Goal: Task Accomplishment & Management: Manage account settings

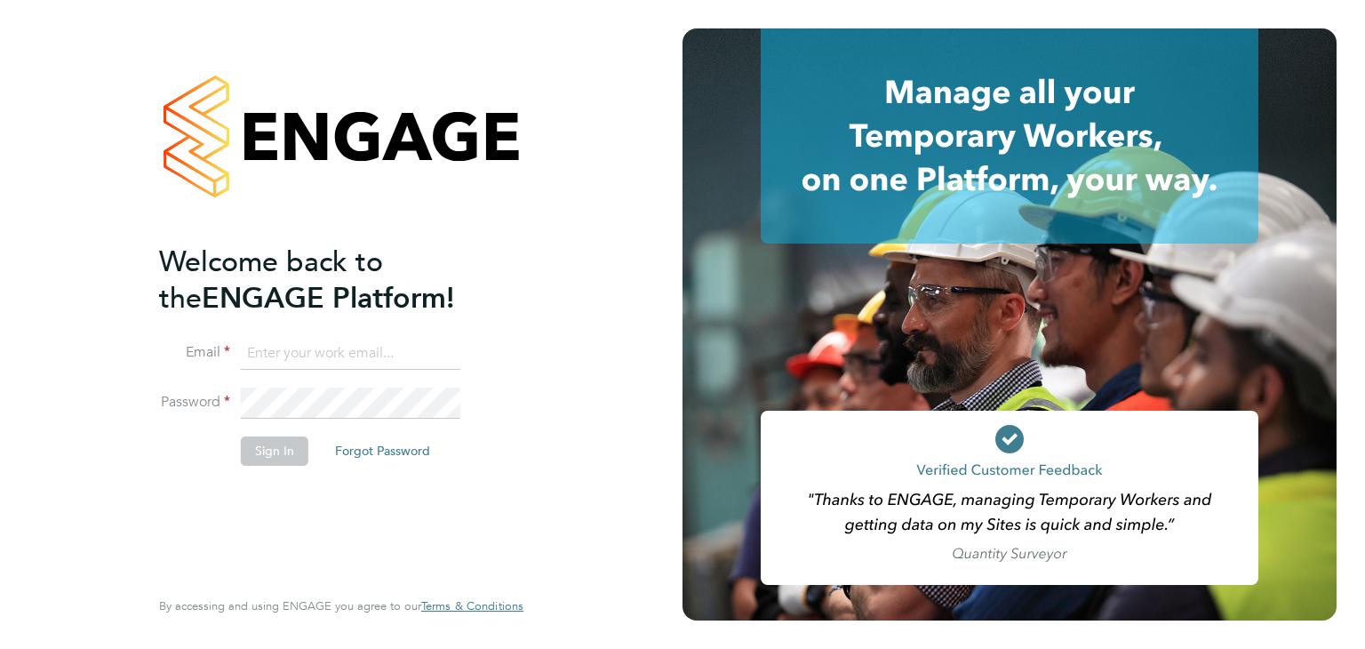
type input "engagemasterlogins@hays.com"
click at [284, 445] on button "Sign In" at bounding box center [275, 450] width 68 height 28
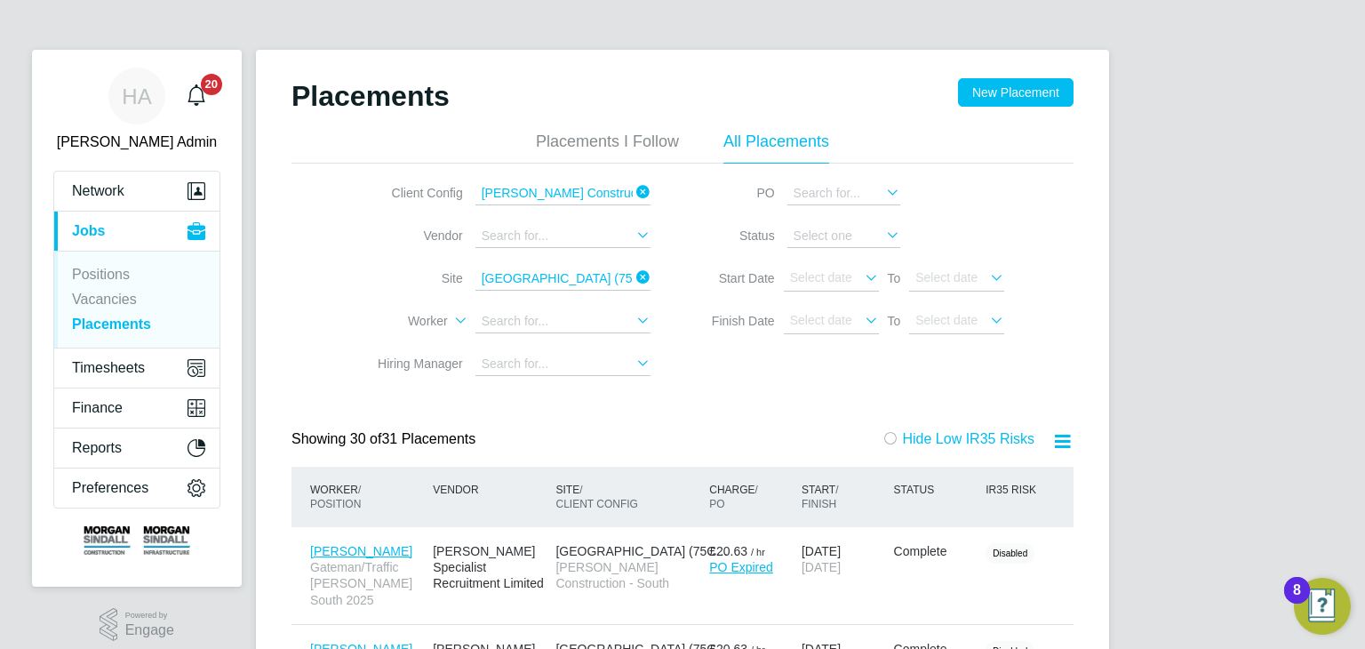
click at [633, 196] on icon at bounding box center [633, 192] width 0 height 25
click at [633, 279] on icon at bounding box center [633, 277] width 0 height 25
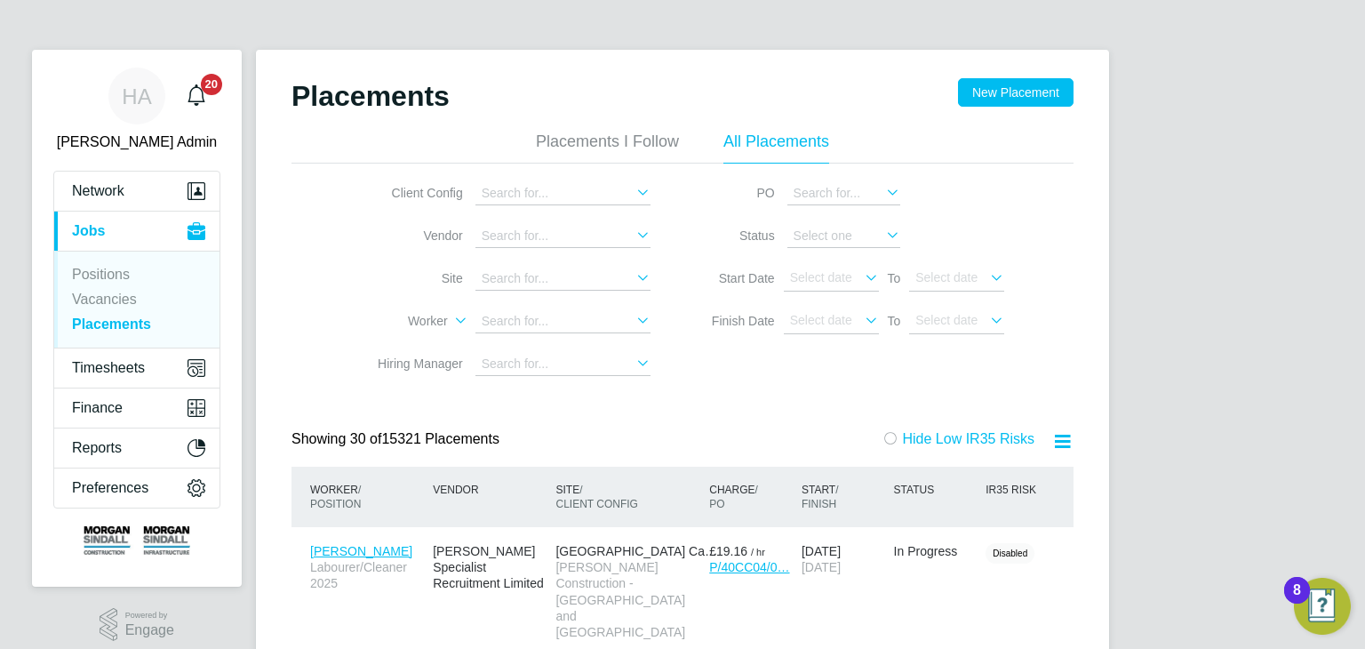
click at [104, 322] on link "Placements" at bounding box center [111, 323] width 79 height 15
click at [531, 189] on input at bounding box center [563, 193] width 175 height 23
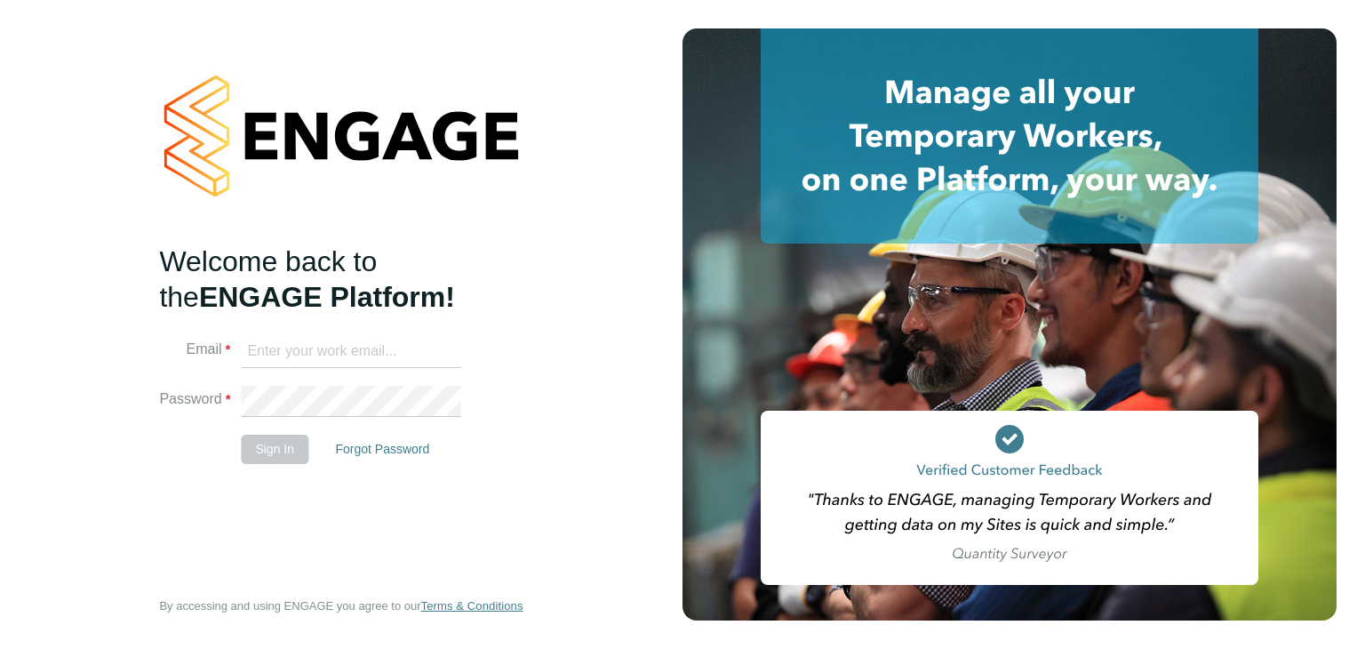
type input "[EMAIL_ADDRESS][DOMAIN_NAME]"
click at [284, 449] on button "Sign In" at bounding box center [275, 449] width 68 height 28
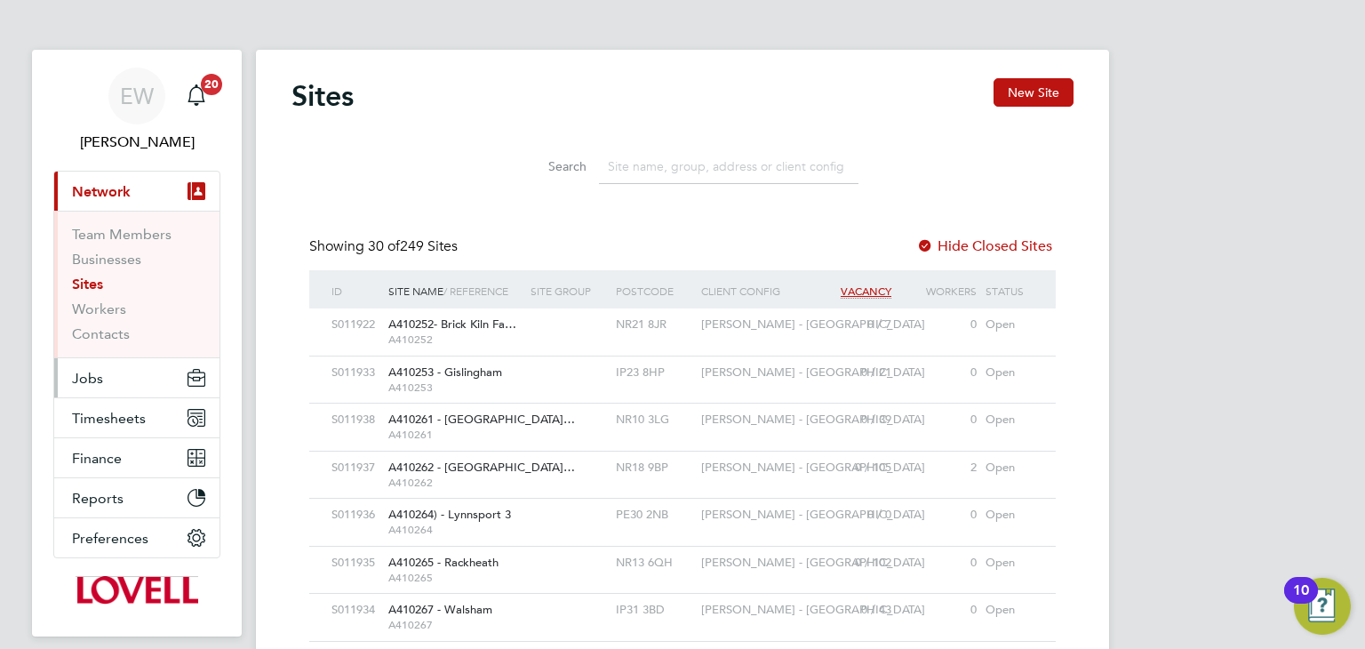
click at [95, 382] on span "Jobs" at bounding box center [87, 378] width 31 height 17
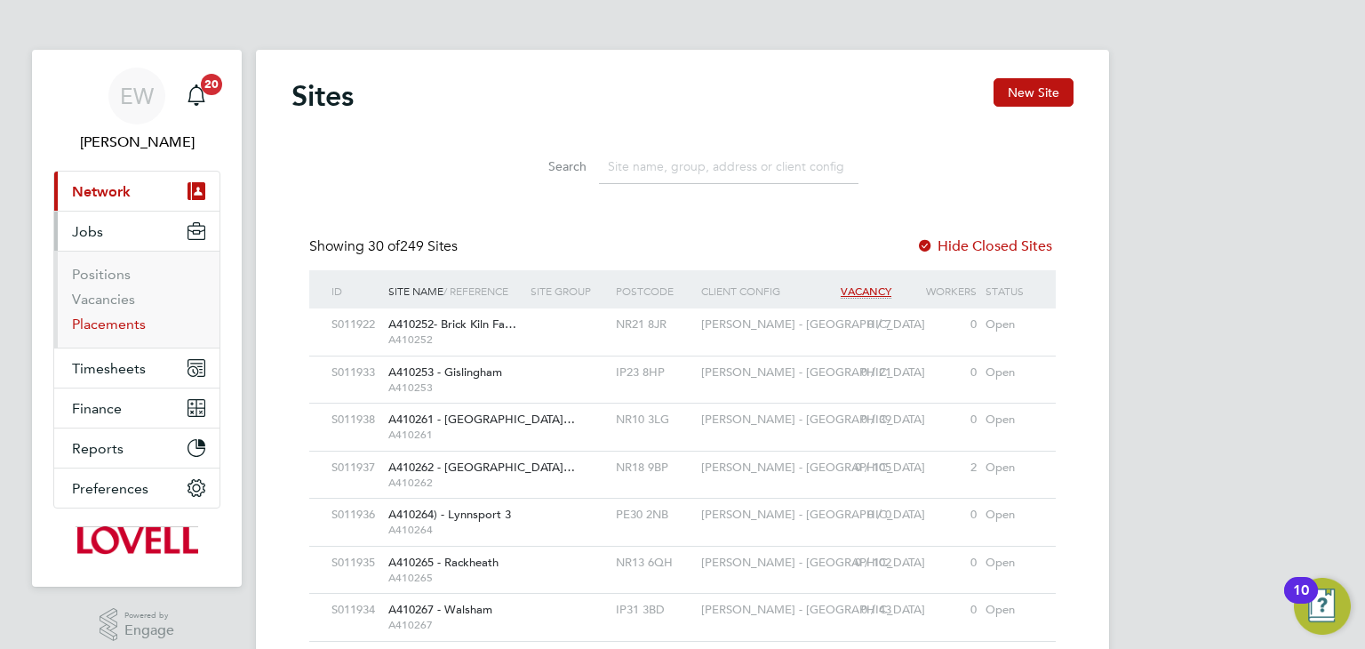
click at [116, 326] on link "Placements" at bounding box center [109, 324] width 74 height 17
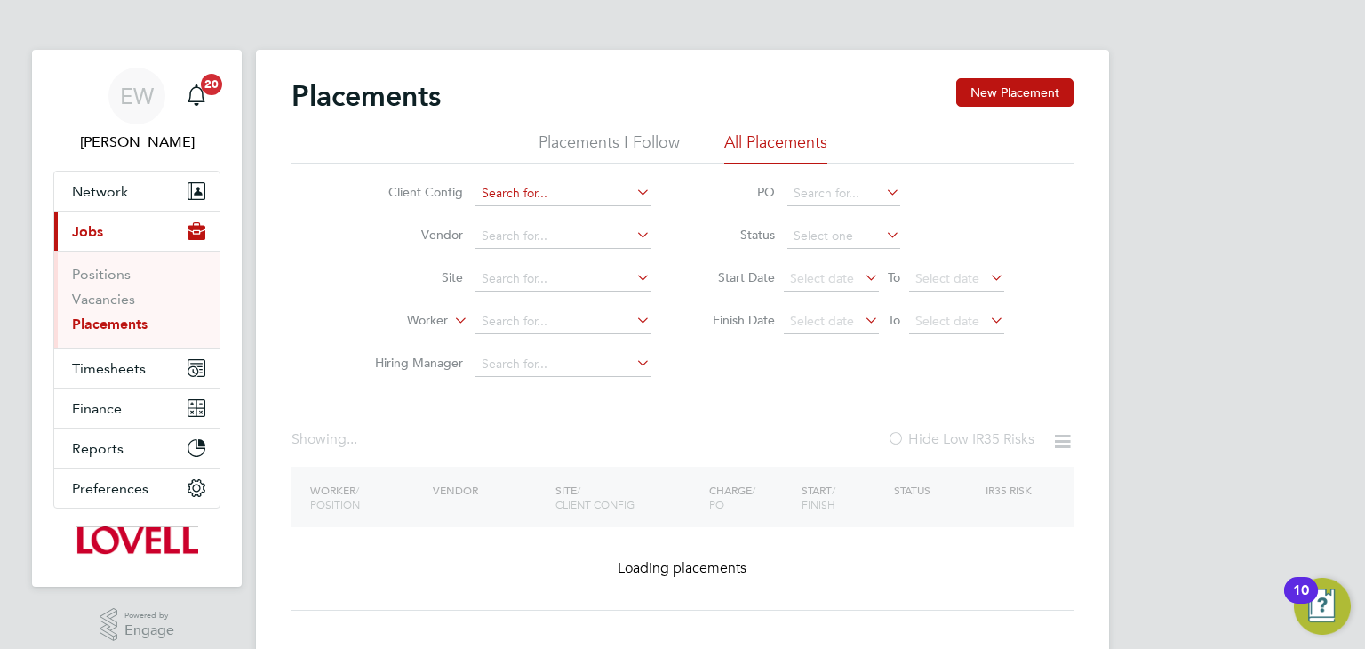
click at [506, 187] on input at bounding box center [563, 193] width 175 height 25
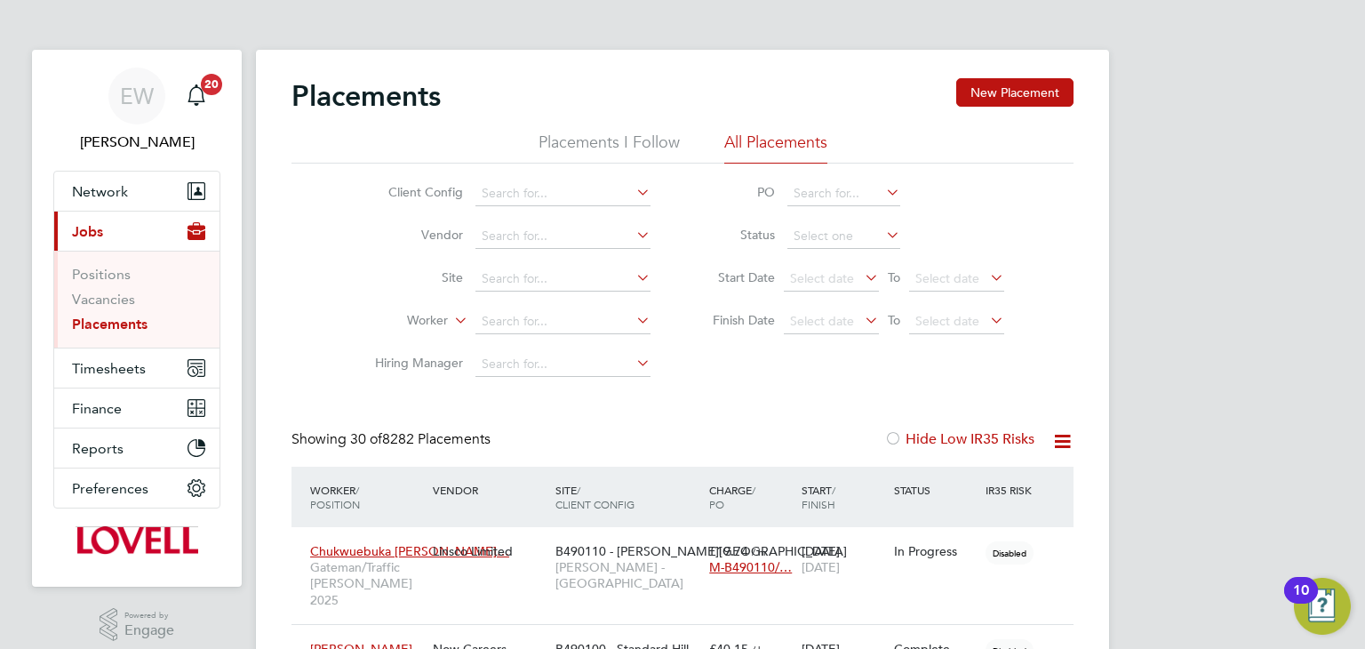
click at [434, 276] on label "Site" at bounding box center [412, 277] width 102 height 16
click at [492, 281] on input at bounding box center [563, 279] width 175 height 25
click at [503, 300] on li "E500126 - Howden" at bounding box center [564, 303] width 176 height 24
type input "E500126 - Howden"
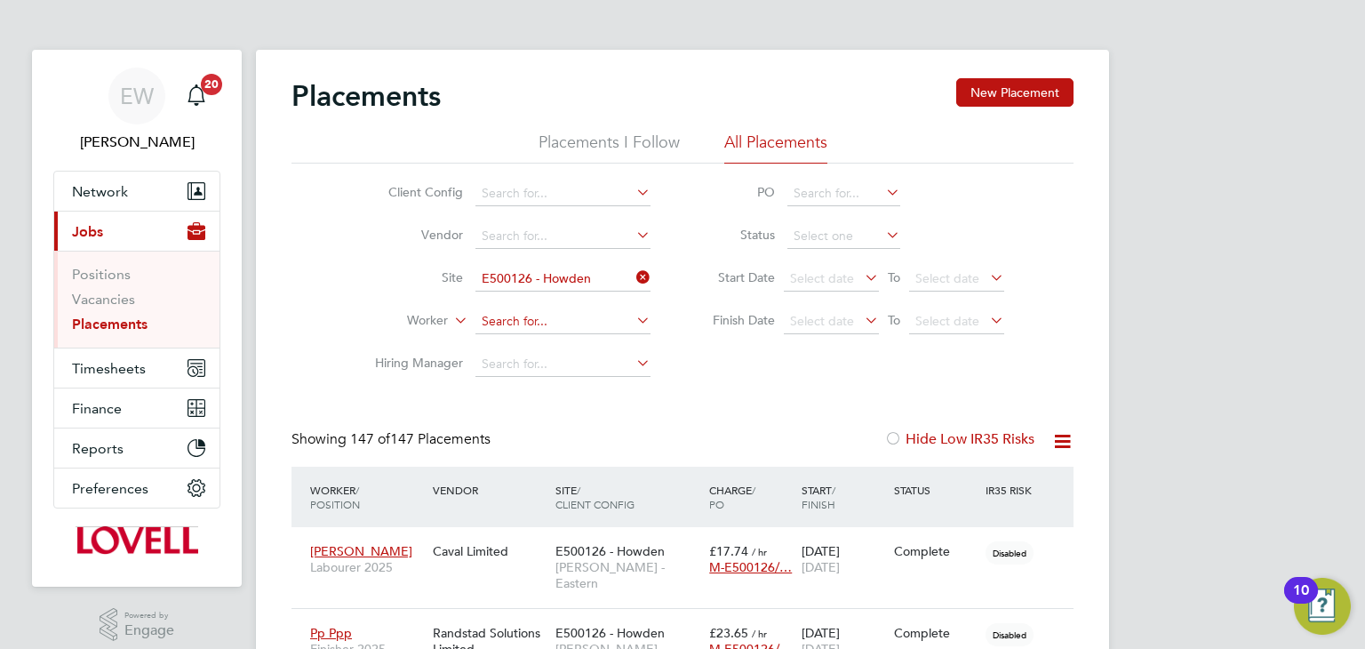
click at [541, 323] on input at bounding box center [563, 321] width 175 height 25
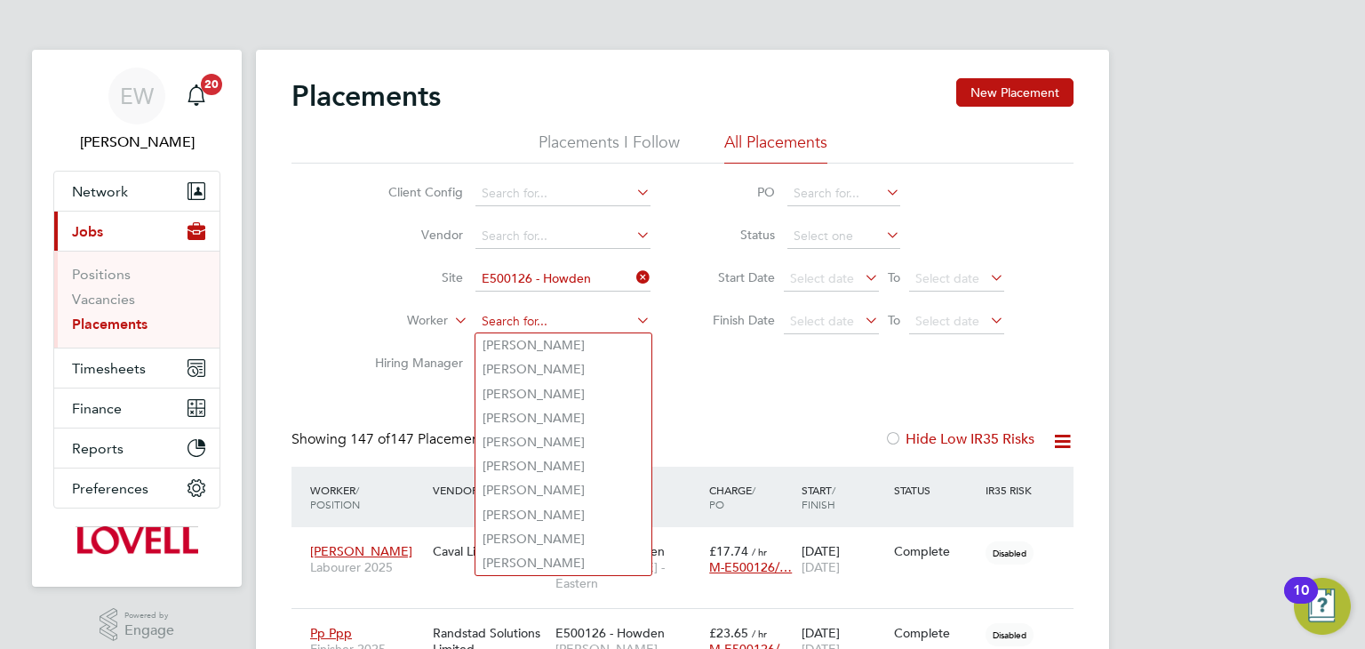
click at [503, 318] on input at bounding box center [563, 321] width 175 height 25
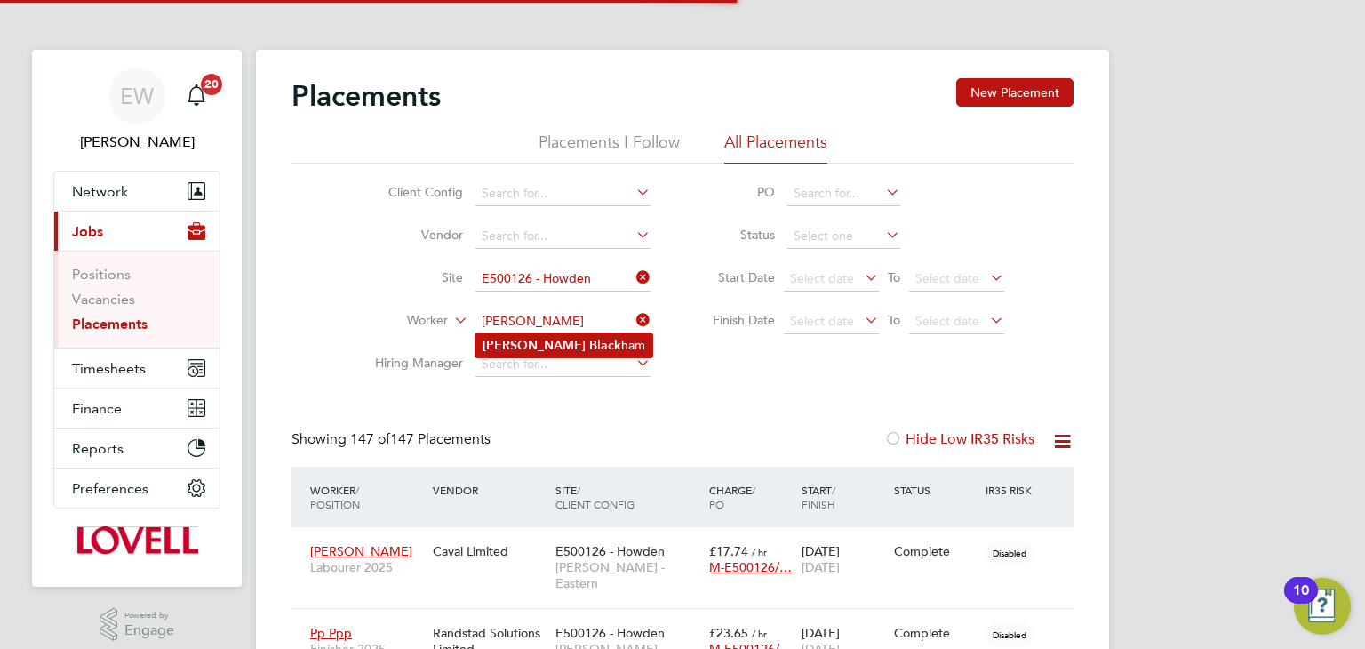
click at [545, 339] on li "[PERSON_NAME] ham" at bounding box center [564, 345] width 177 height 24
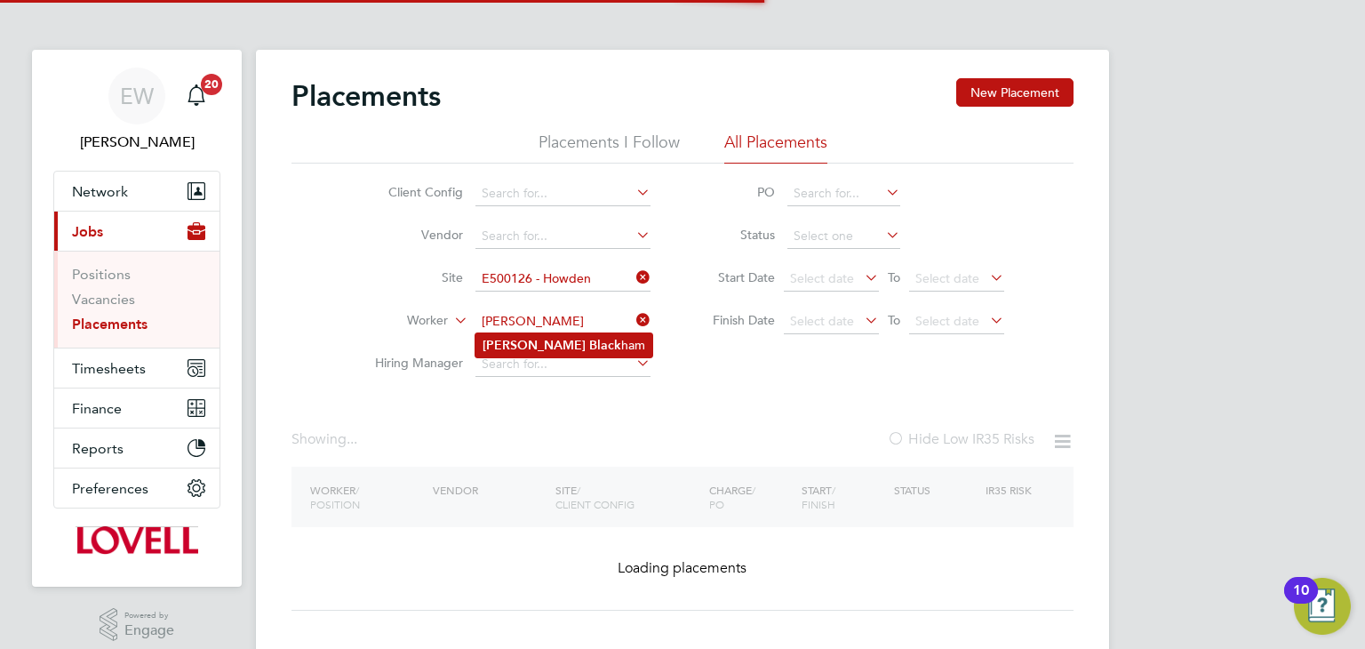
type input "[PERSON_NAME]"
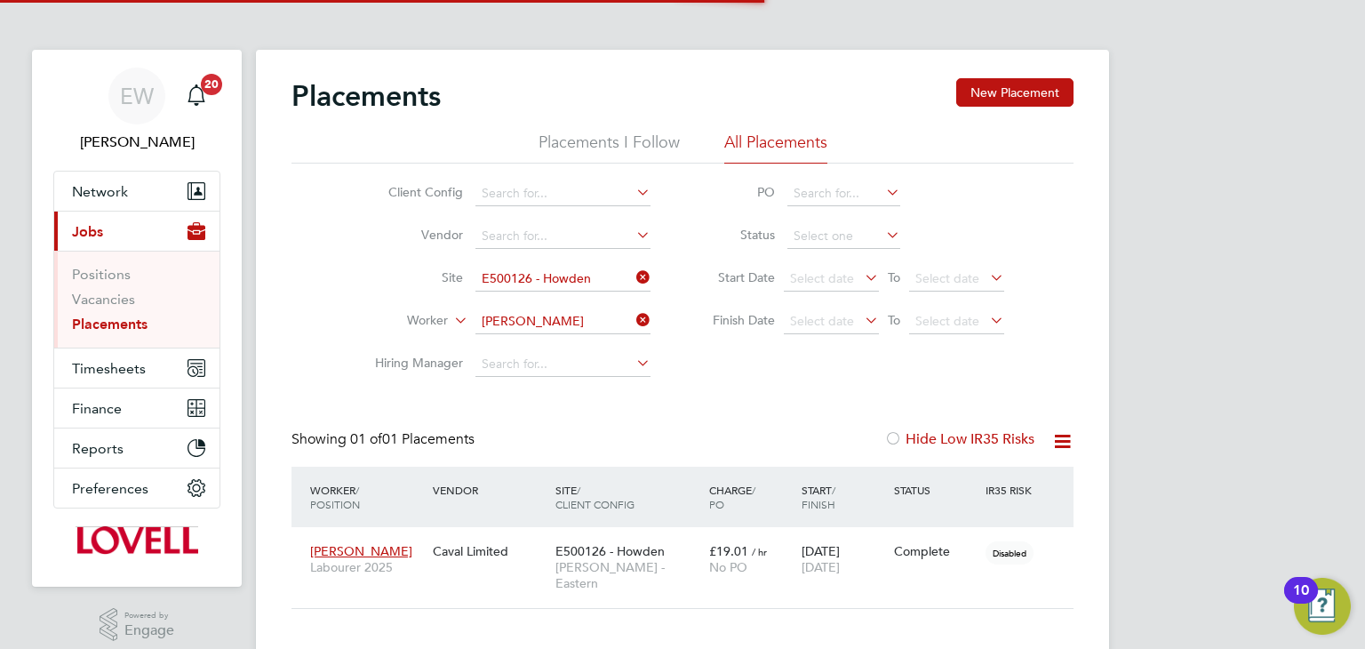
scroll to position [51, 155]
click at [624, 554] on span "E500126 - Howden" at bounding box center [610, 551] width 109 height 16
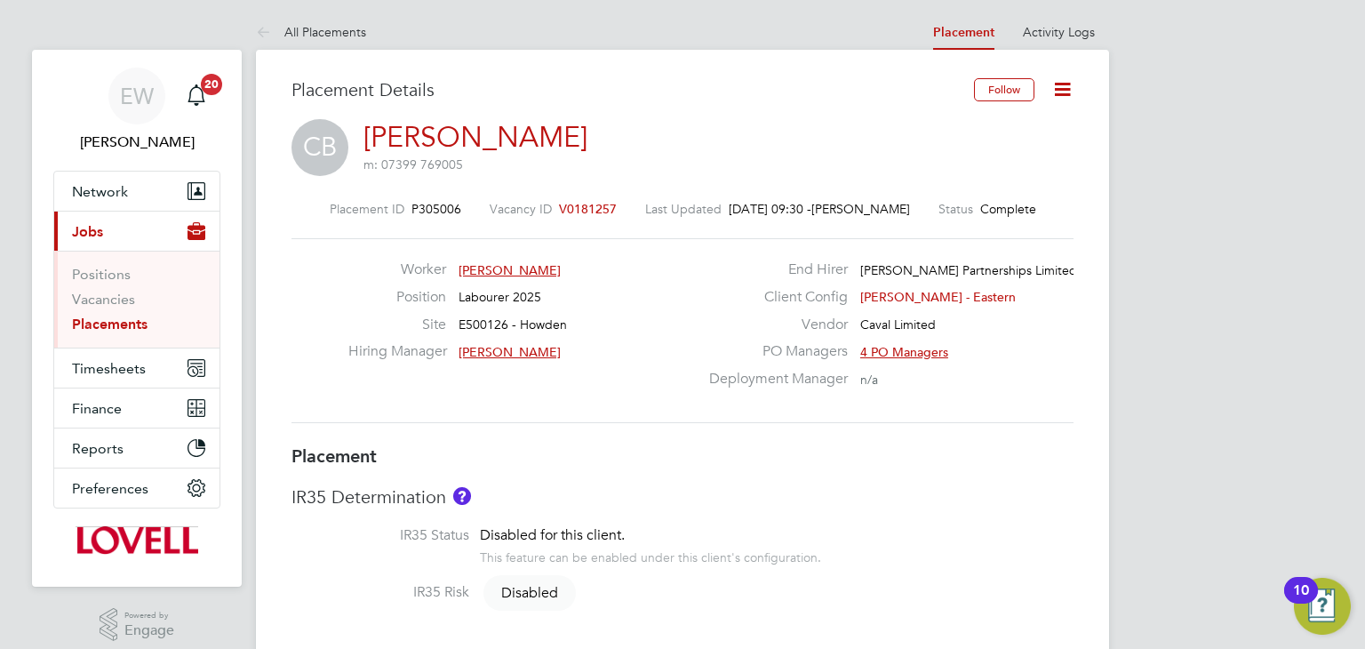
click at [1059, 92] on icon at bounding box center [1063, 89] width 22 height 22
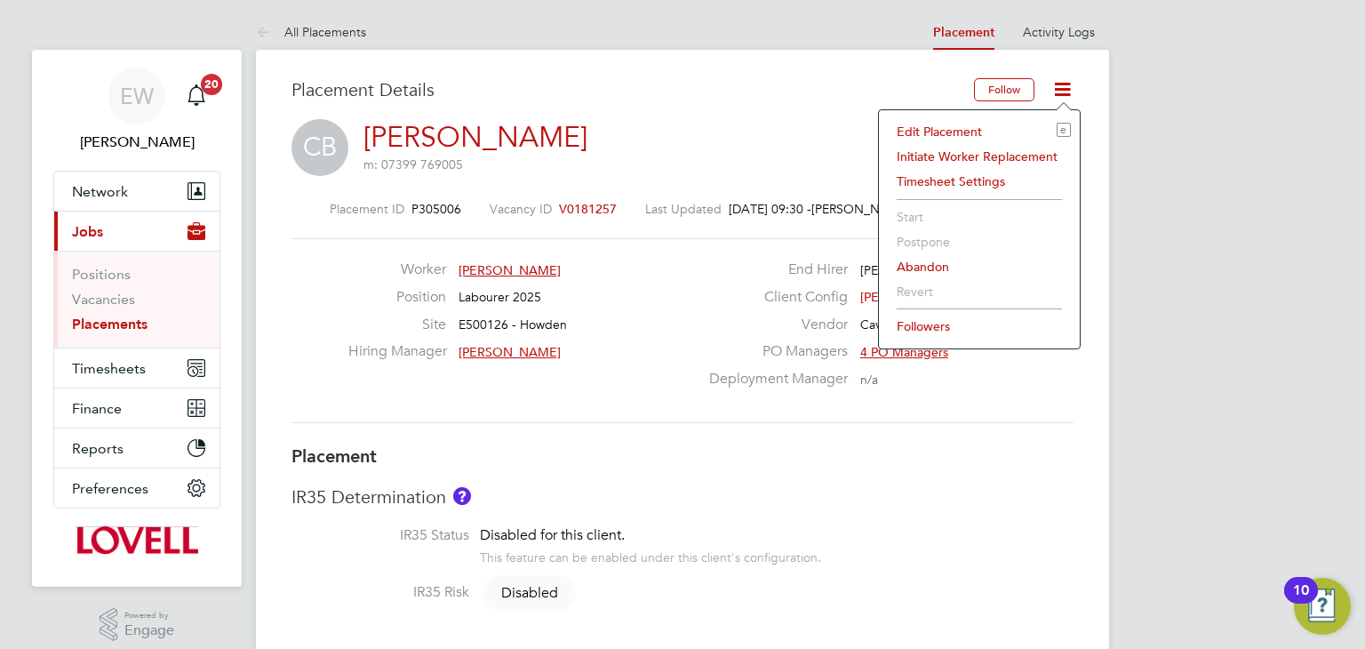
click at [774, 124] on div "CB Chris Blackham m: 07399 769005" at bounding box center [683, 149] width 782 height 60
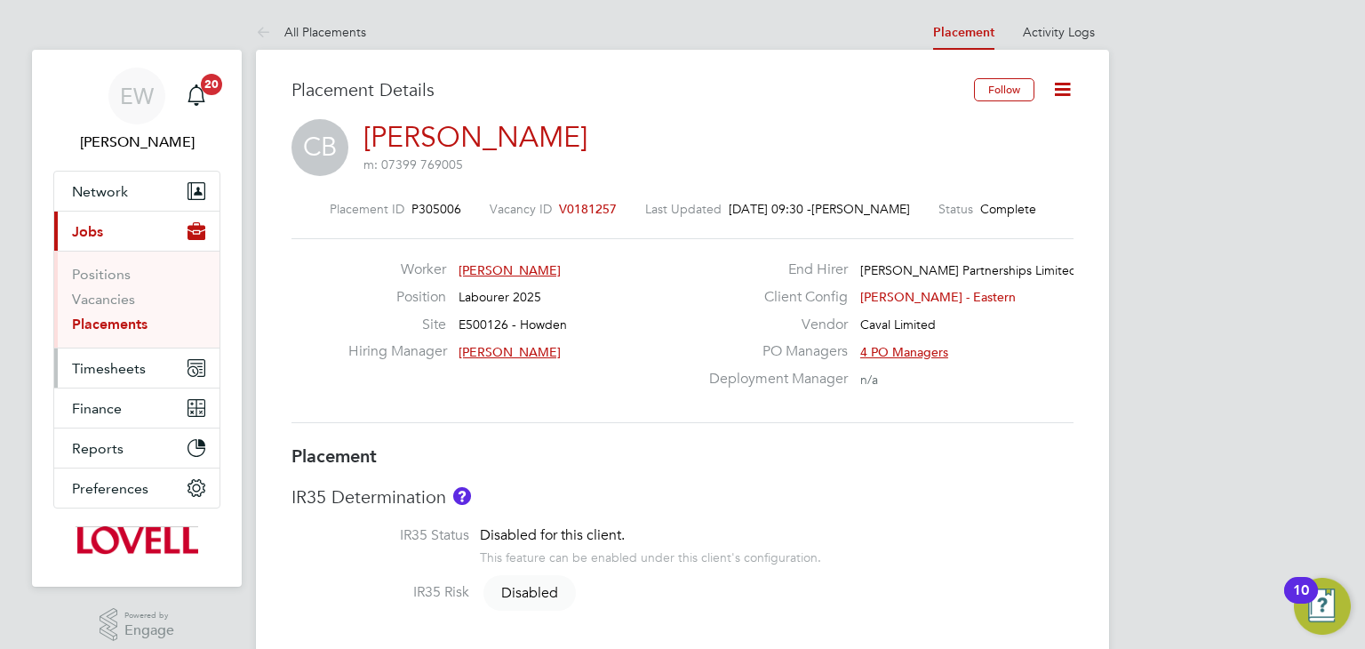
click at [124, 372] on span "Timesheets" at bounding box center [109, 368] width 74 height 17
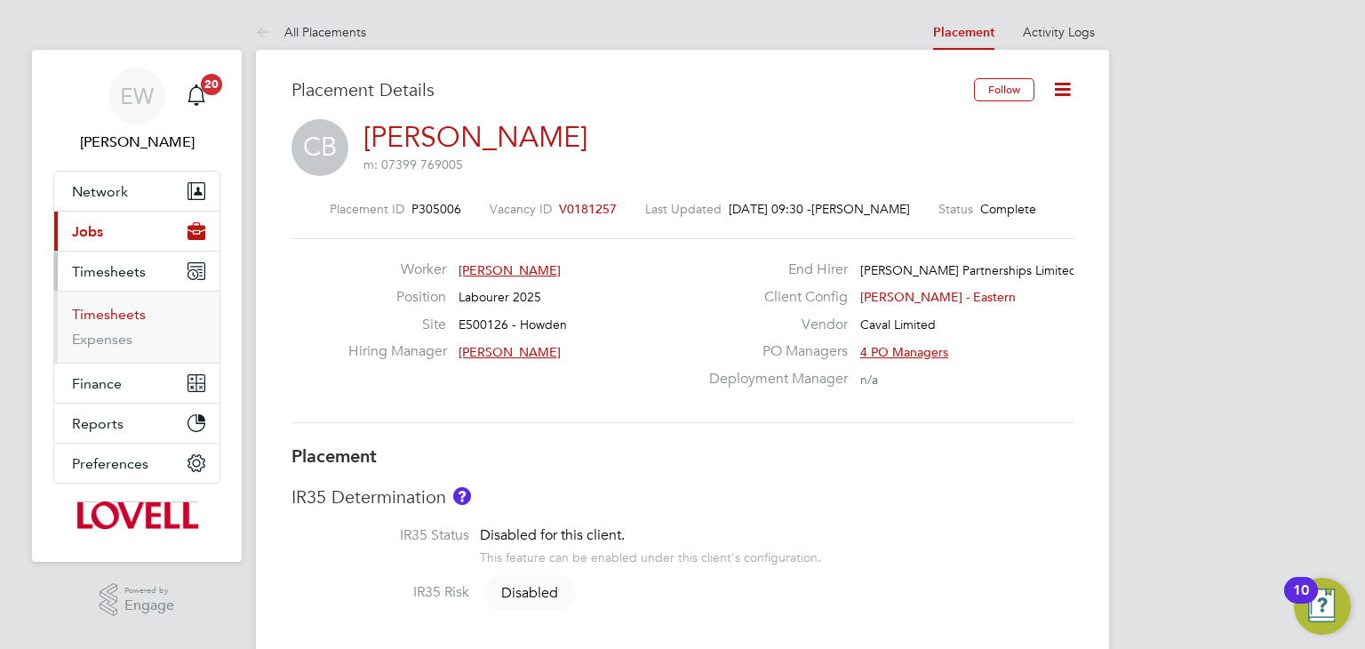
click at [125, 322] on link "Timesheets" at bounding box center [109, 314] width 74 height 17
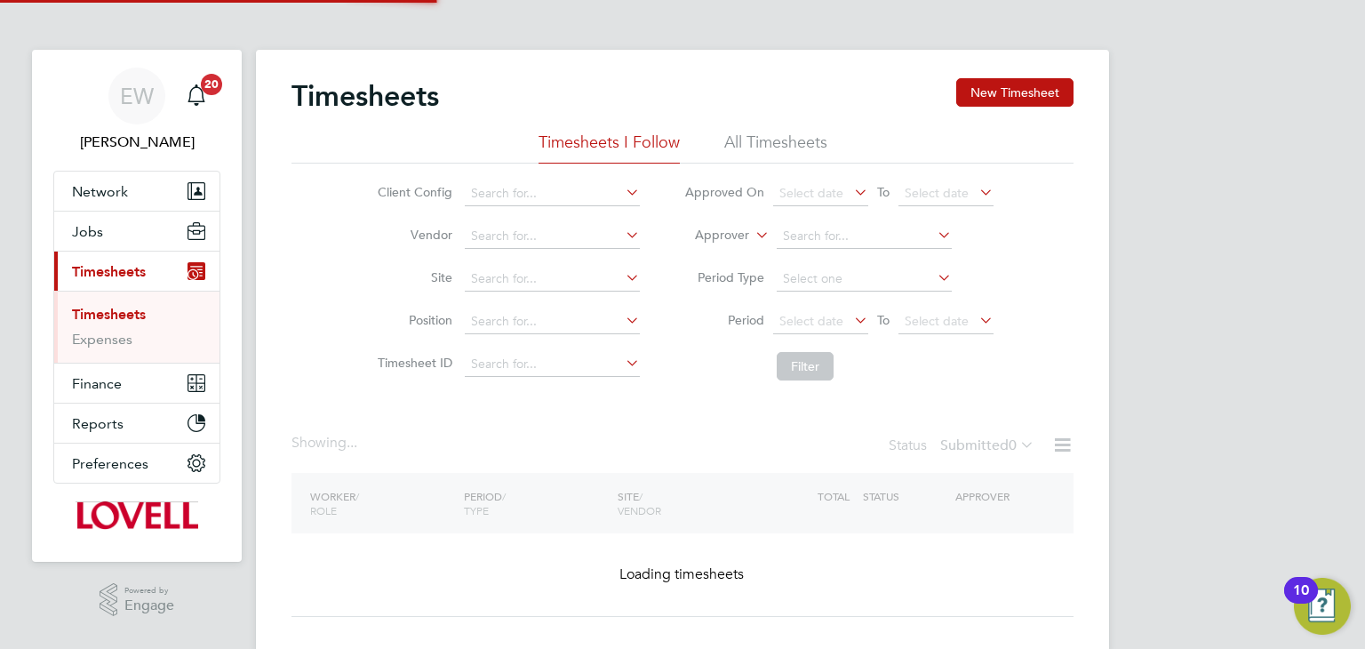
click at [125, 322] on link "Timesheets" at bounding box center [109, 314] width 74 height 17
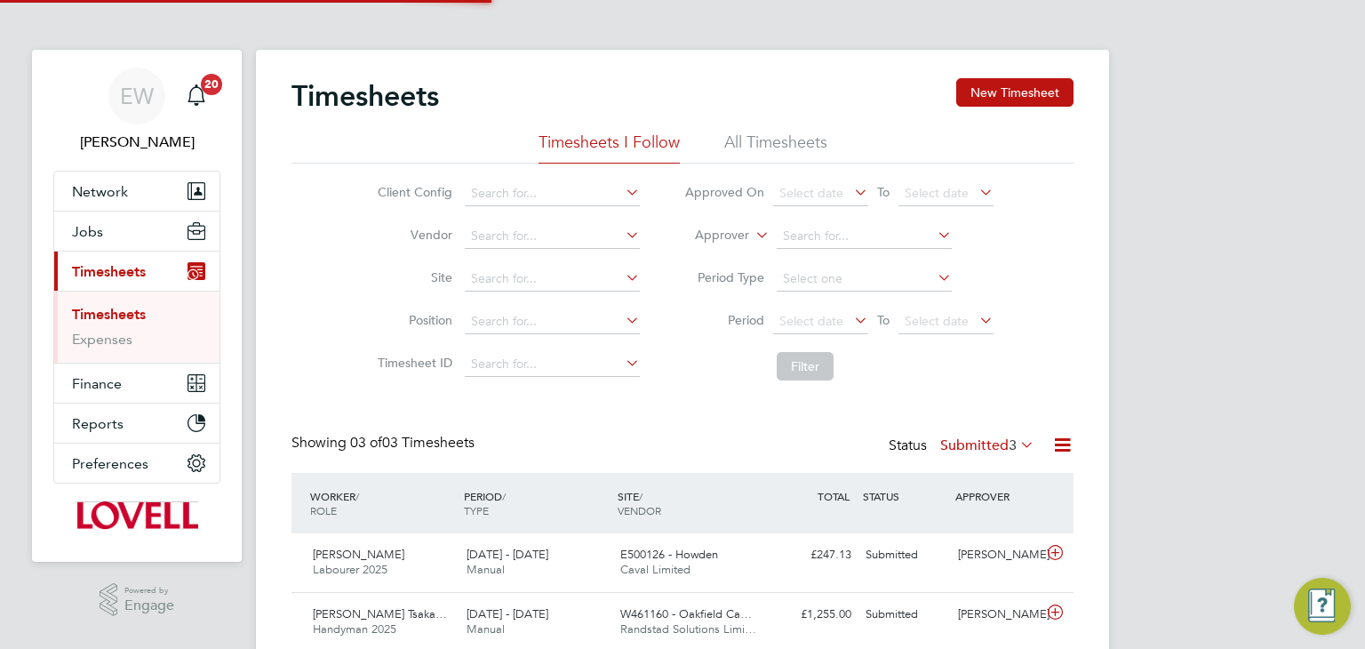
scroll to position [8, 9]
click at [384, 561] on span "[PERSON_NAME]" at bounding box center [359, 554] width 92 height 15
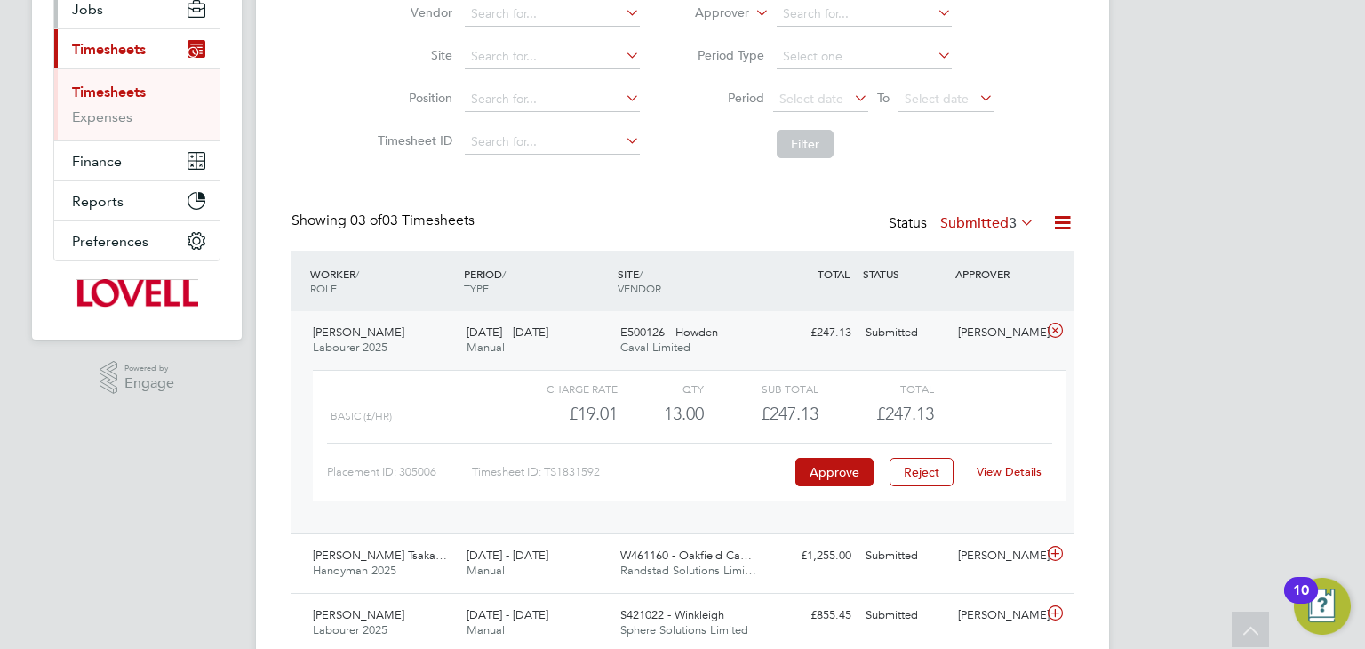
click at [92, 12] on span "Jobs" at bounding box center [87, 9] width 31 height 17
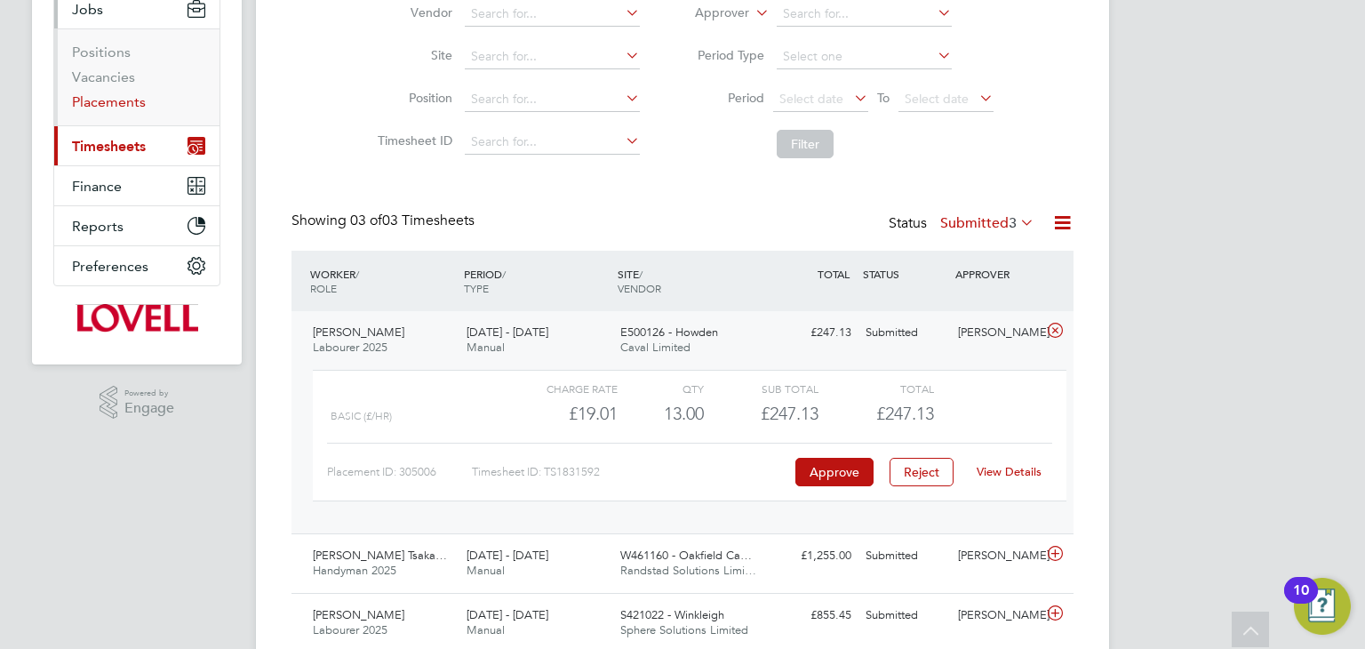
click at [111, 100] on link "Placements" at bounding box center [109, 101] width 74 height 17
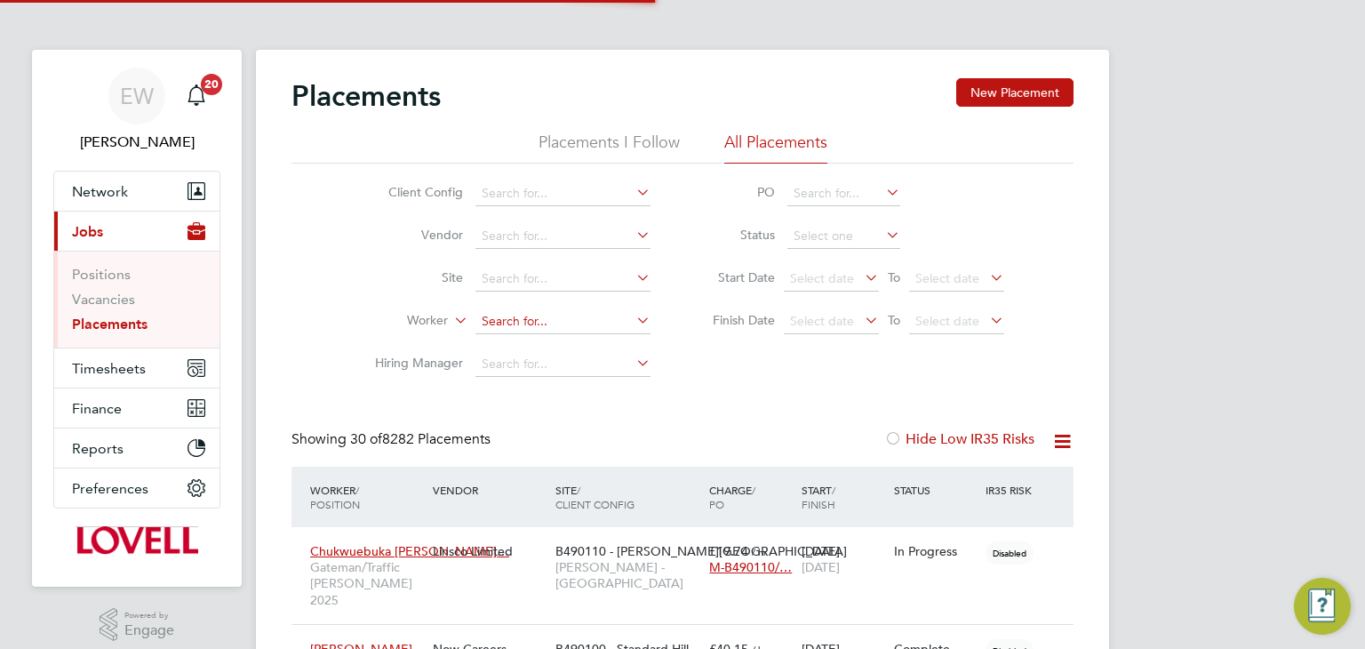
scroll to position [51, 155]
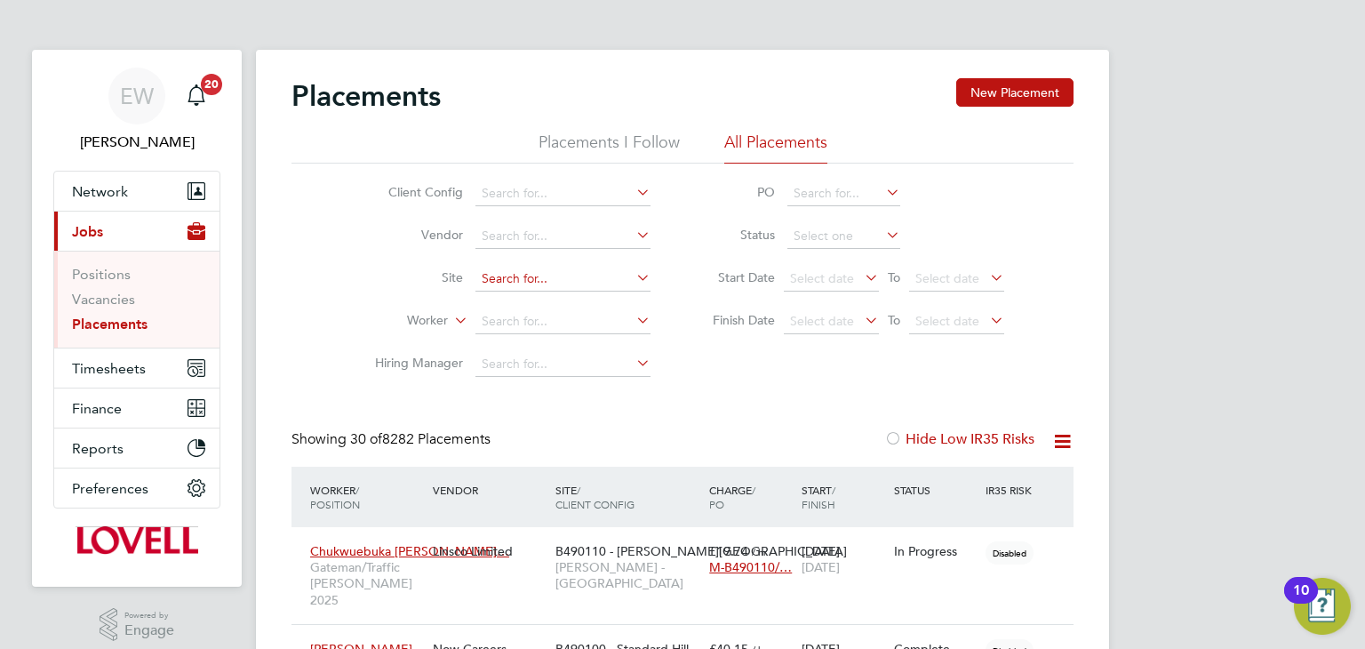
click at [516, 280] on input at bounding box center [563, 279] width 175 height 25
click at [517, 300] on li "J100106 - Benwe ll Denne - Place First" at bounding box center [587, 303] width 223 height 24
type input "J100106 - Benwell Denne - Place First"
